Goal: Find specific fact: Find specific fact

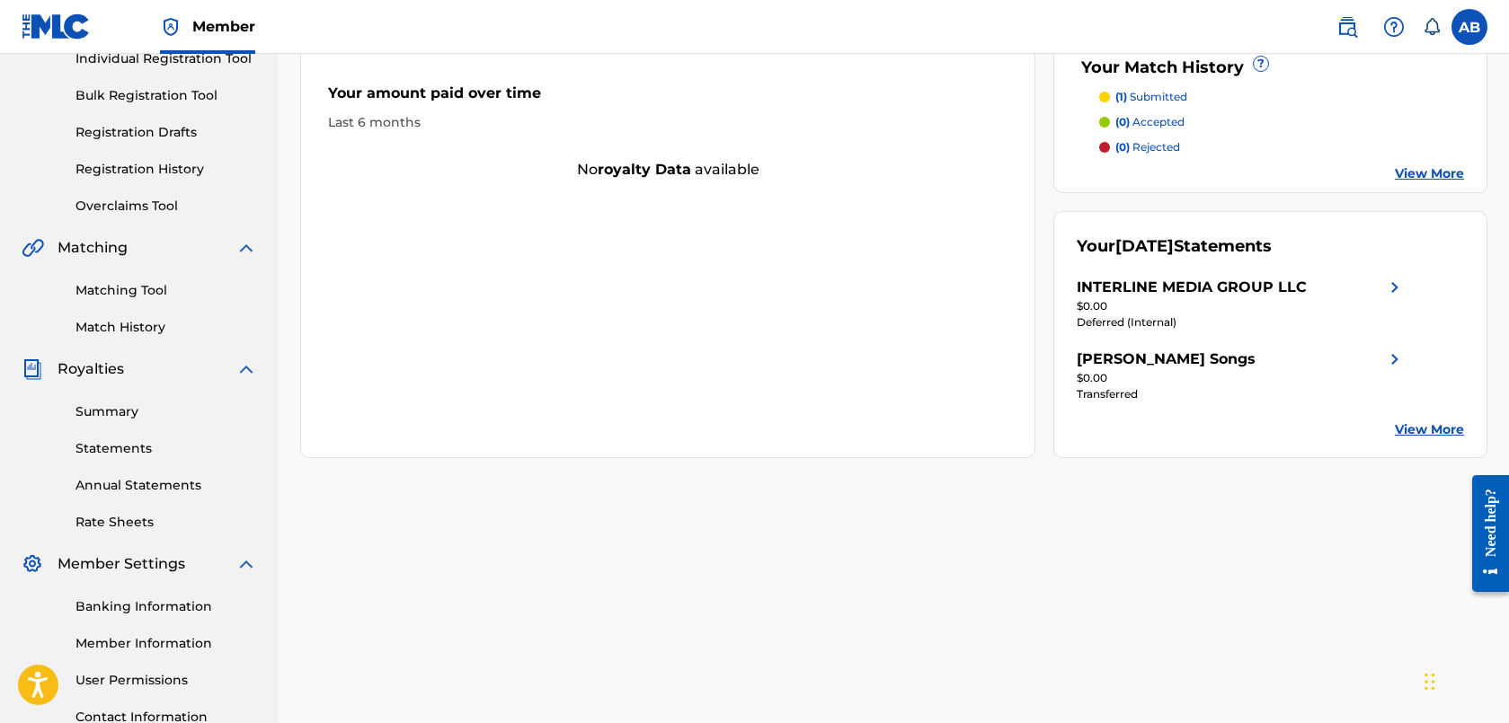
scroll to position [363, 0]
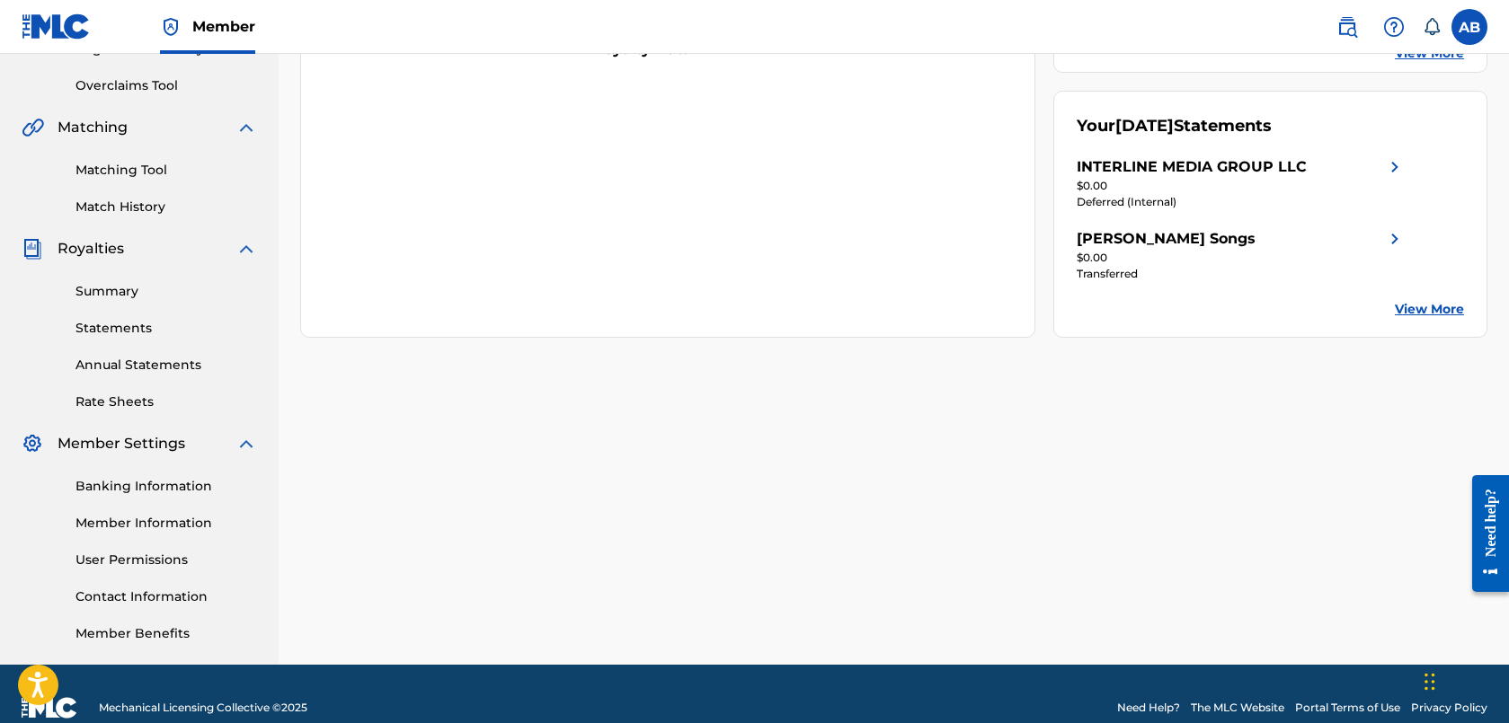
click at [127, 173] on link "Matching Tool" at bounding box center [166, 170] width 182 height 19
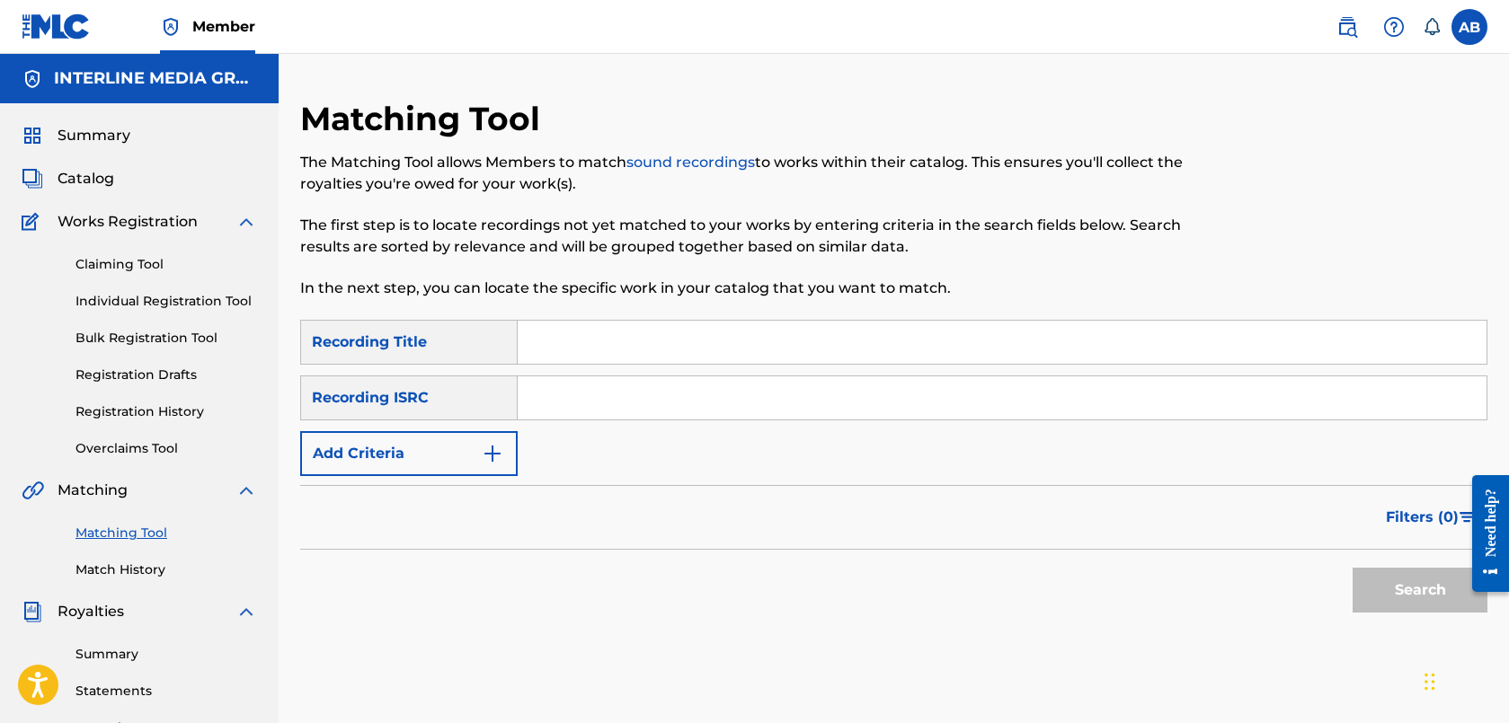
drag, startPoint x: 584, startPoint y: 402, endPoint x: 618, endPoint y: 410, distance: 35.1
click at [584, 402] on input "Search Form" at bounding box center [1002, 398] width 969 height 43
paste input "QZTB92290069"
type input "QZTB92290069"
drag, startPoint x: 1394, startPoint y: 578, endPoint x: 1371, endPoint y: 572, distance: 23.3
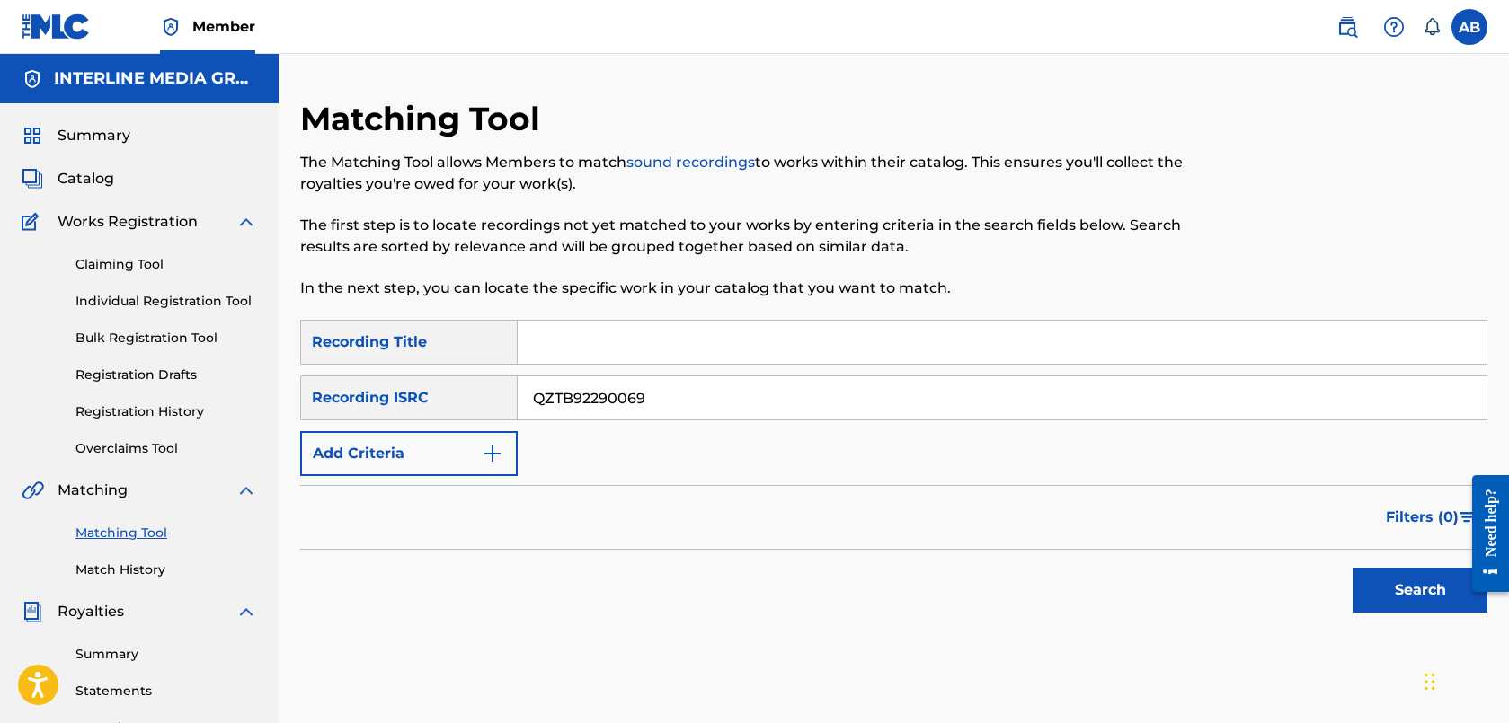
click at [1394, 578] on button "Search" at bounding box center [1420, 590] width 135 height 45
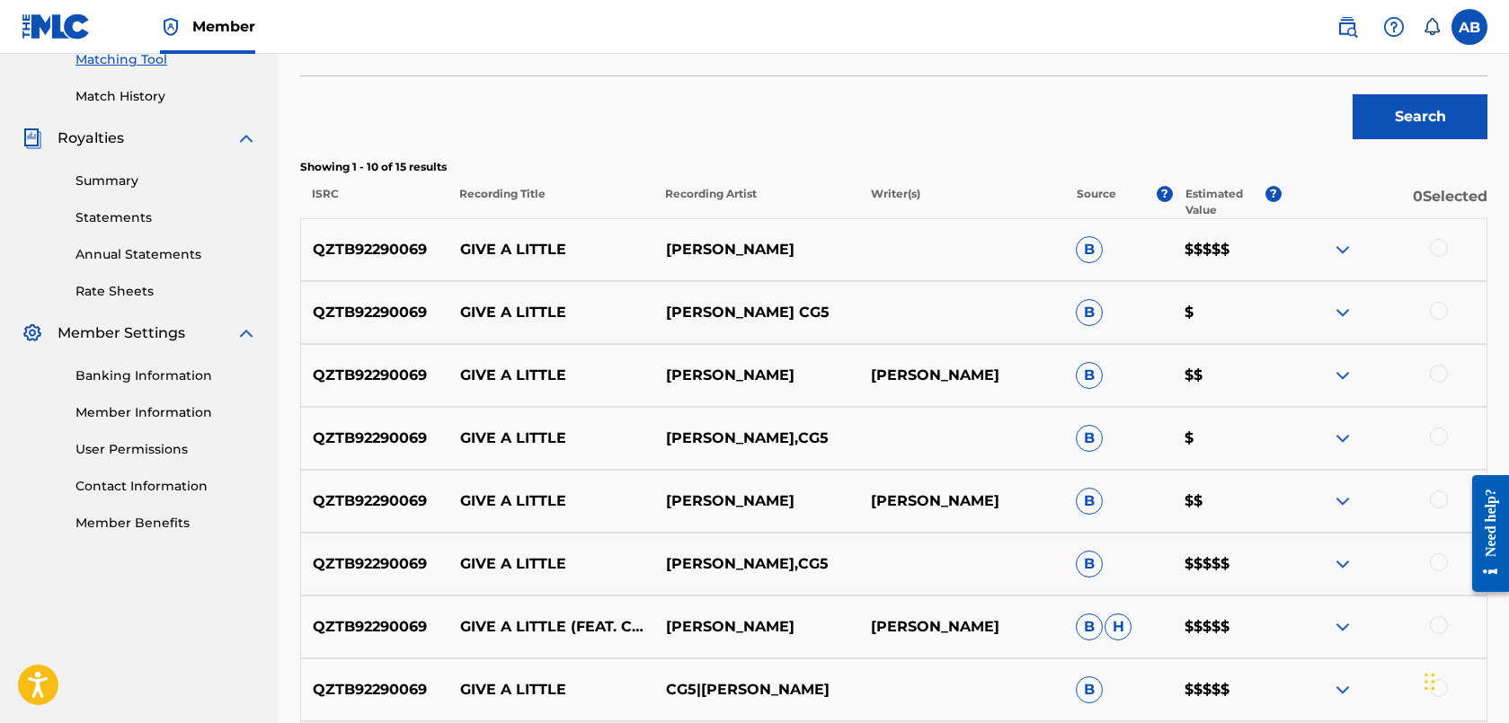
scroll to position [635, 0]
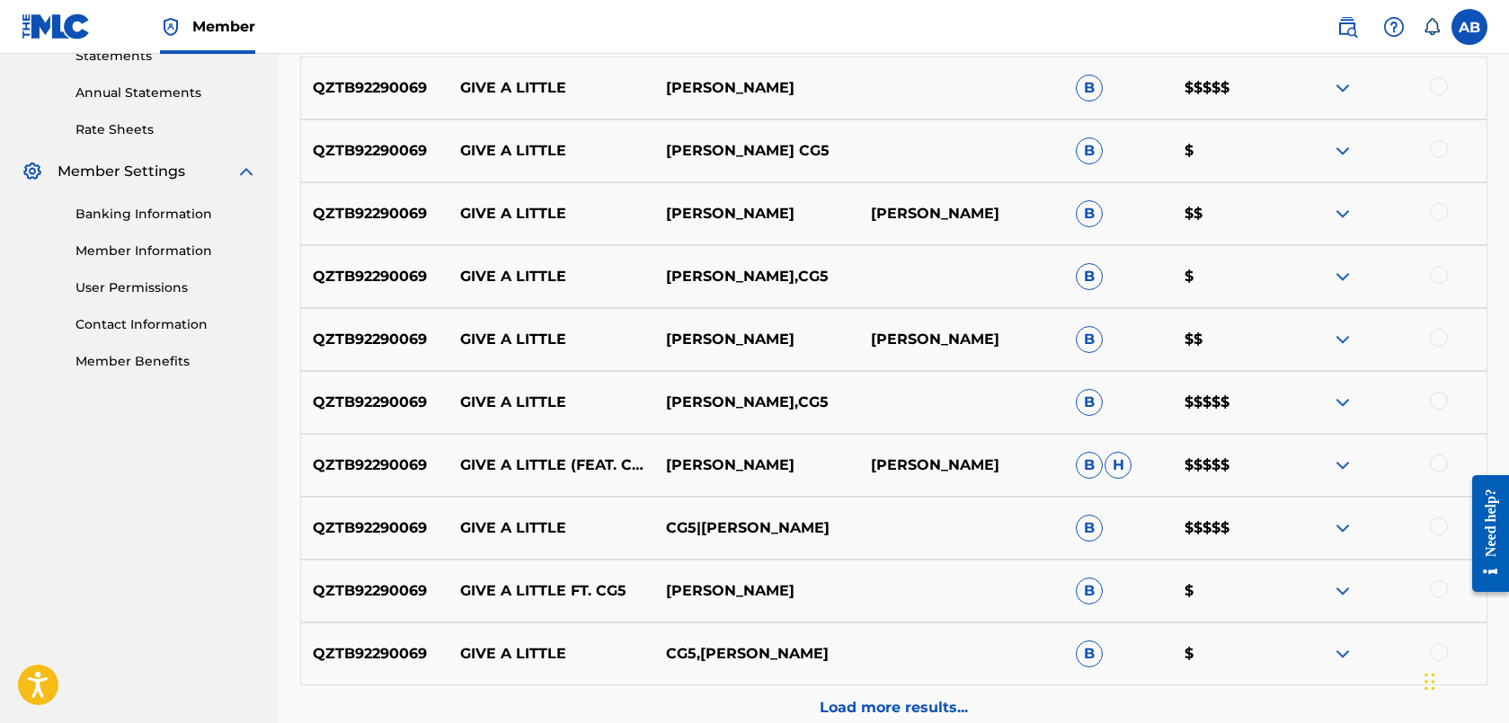
click at [1279, 418] on div "QZTB92290069 GIVE A LITTLE LEGRAND,CG5 B $$$$$" at bounding box center [893, 402] width 1187 height 63
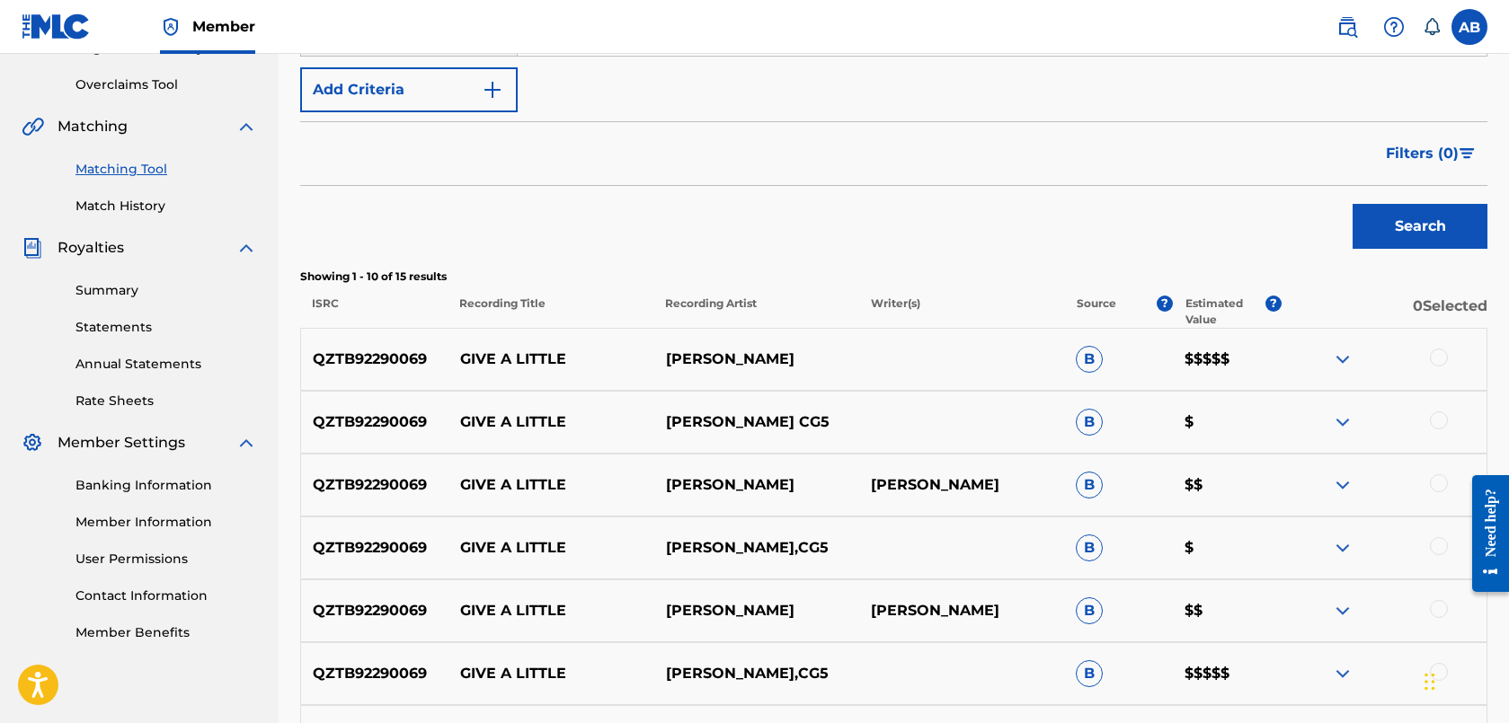
scroll to position [457, 0]
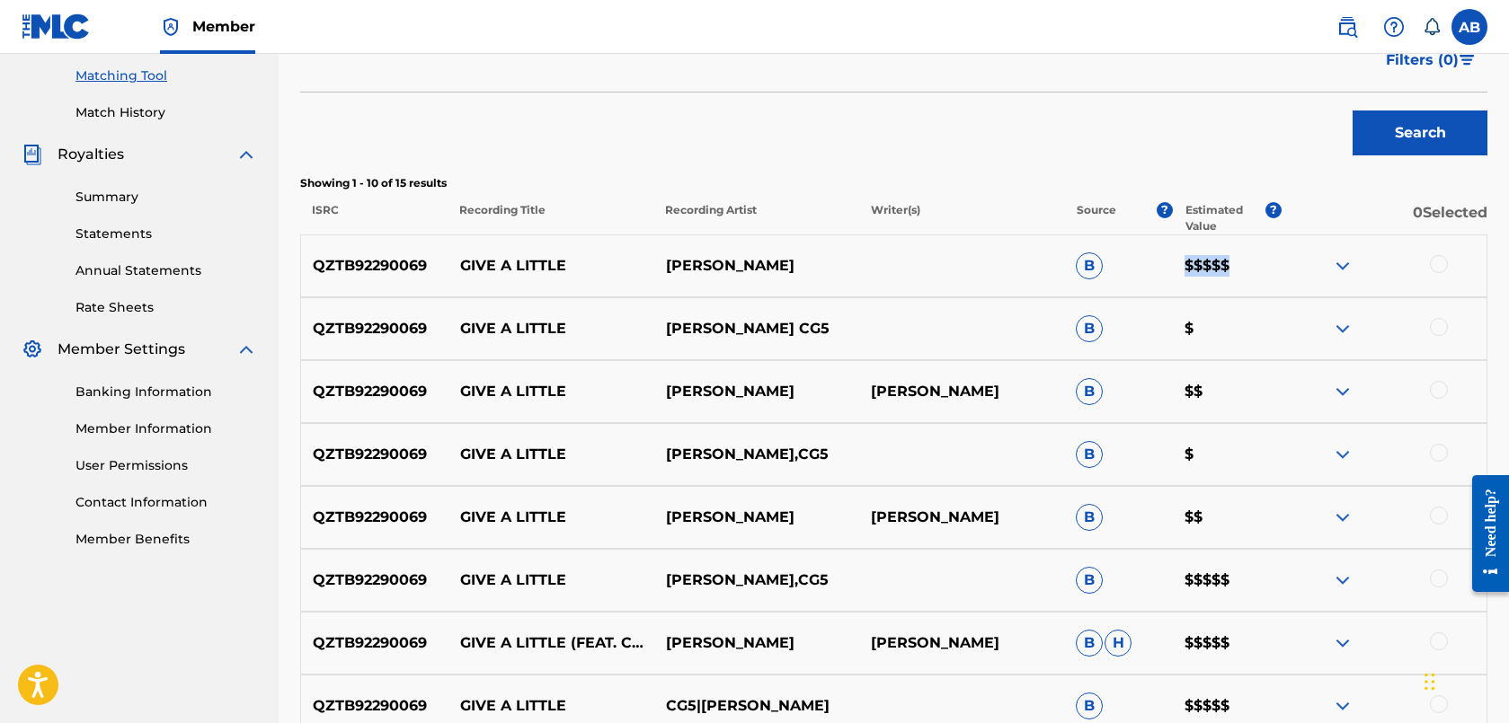
drag, startPoint x: 1185, startPoint y: 270, endPoint x: 1260, endPoint y: 271, distance: 75.5
click at [1260, 271] on p "$$$$$" at bounding box center [1227, 266] width 109 height 22
drag, startPoint x: 1261, startPoint y: 271, endPoint x: 1232, endPoint y: 277, distance: 29.3
click at [1261, 271] on p "$$$$$" at bounding box center [1227, 266] width 109 height 22
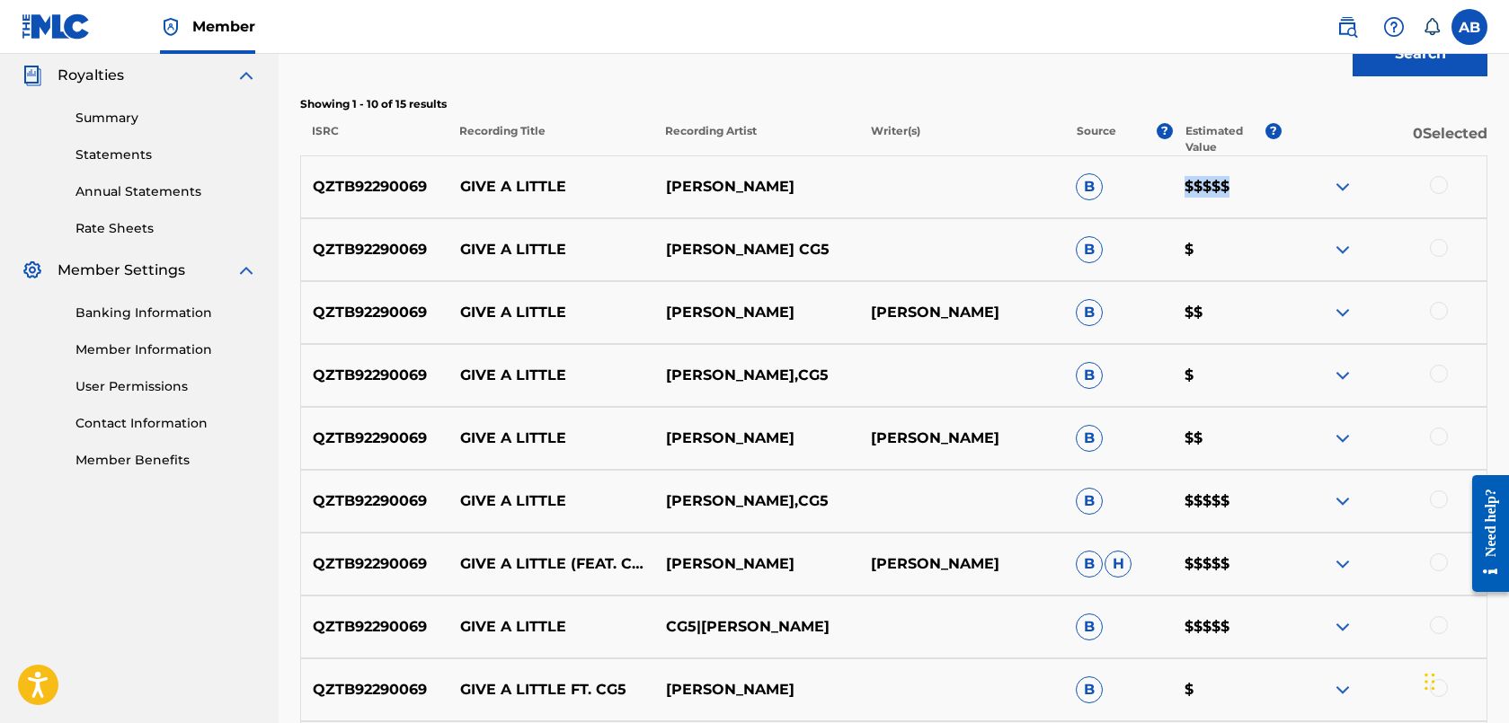
drag, startPoint x: 1186, startPoint y: 190, endPoint x: 1265, endPoint y: 200, distance: 79.7
click at [1265, 200] on div "QZTB92290069 GIVE A LITTLE LEGRAND B $$$$$" at bounding box center [893, 186] width 1187 height 63
drag, startPoint x: 1182, startPoint y: 501, endPoint x: 1258, endPoint y: 519, distance: 78.7
click at [1243, 516] on div "QZTB92290069 GIVE A LITTLE LEGRAND,CG5 B $$$$$" at bounding box center [893, 501] width 1187 height 63
drag, startPoint x: 1212, startPoint y: 575, endPoint x: 1239, endPoint y: 619, distance: 51.6
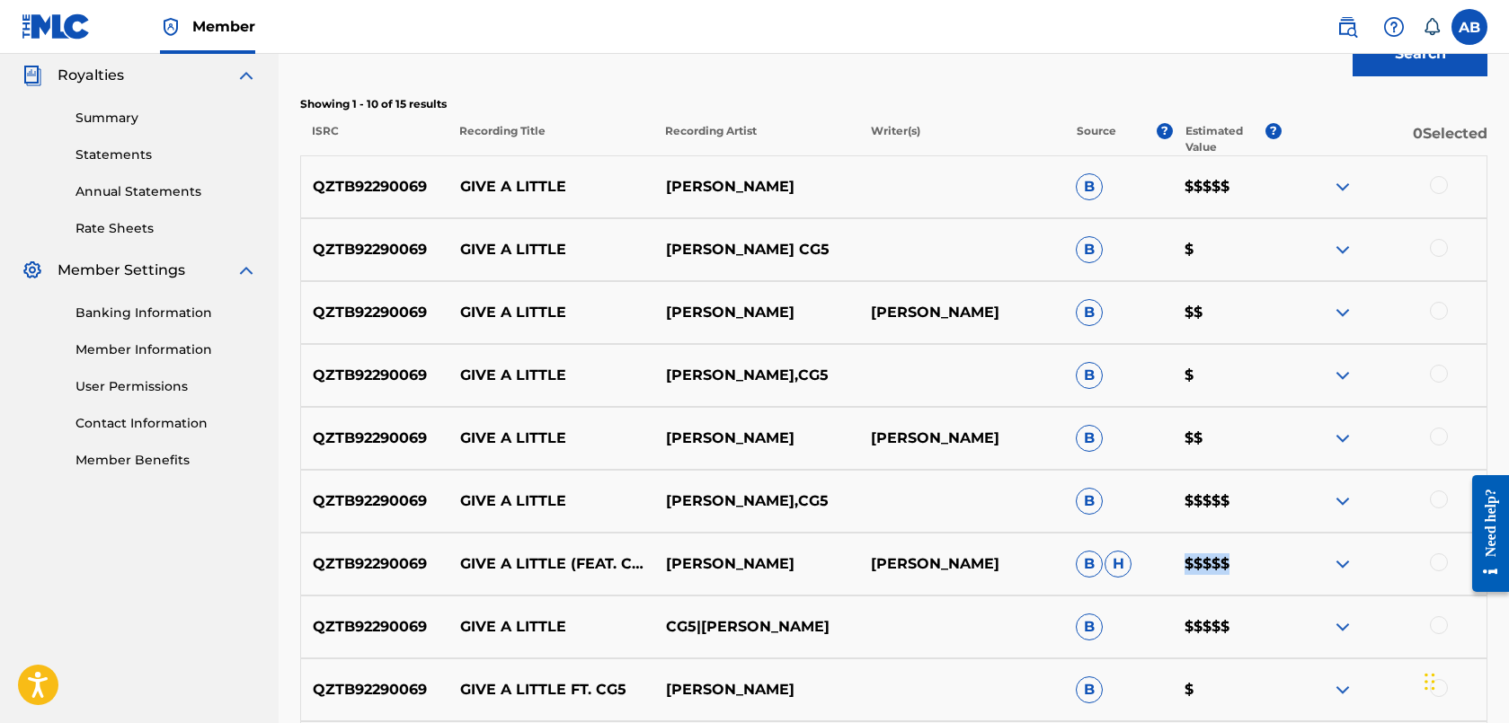
click at [1232, 580] on div "QZTB92290069 GIVE A LITTLE (FEAT. CG5) LEGRAND THOMAS LEGRAND LOFGREEN B H $$$$$" at bounding box center [893, 564] width 1187 height 63
drag, startPoint x: 1185, startPoint y: 631, endPoint x: 1279, endPoint y: 633, distance: 94.4
click at [1269, 631] on p "$$$$$" at bounding box center [1227, 628] width 109 height 22
